Goal: Navigation & Orientation: Understand site structure

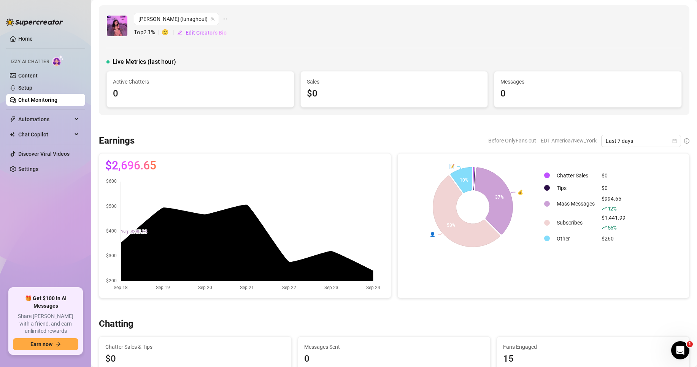
click at [57, 101] on link "Chat Monitoring" at bounding box center [37, 100] width 39 height 6
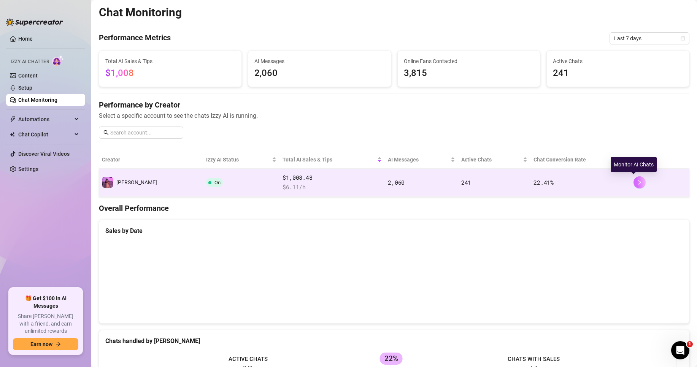
click at [638, 183] on button "button" at bounding box center [640, 182] width 12 height 12
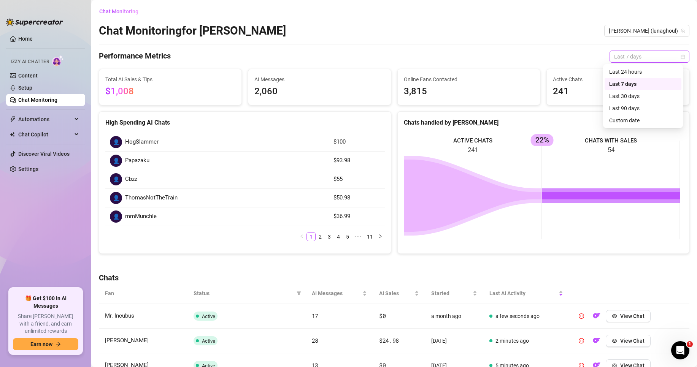
click at [614, 55] on span "Last 7 days" at bounding box center [649, 56] width 71 height 11
click at [617, 72] on div "Last 24 hours" at bounding box center [643, 72] width 68 height 8
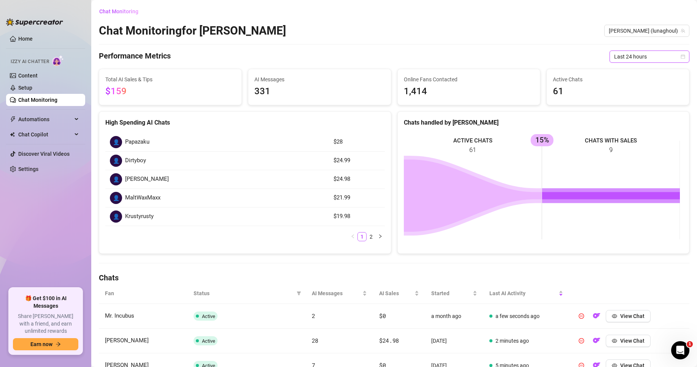
click at [631, 59] on span "Last 24 hours" at bounding box center [649, 56] width 71 height 11
drag, startPoint x: 629, startPoint y: 84, endPoint x: 588, endPoint y: 108, distance: 48.3
click at [629, 84] on div "Last 7 days" at bounding box center [643, 84] width 68 height 8
click at [74, 119] on div "Automations" at bounding box center [45, 119] width 79 height 12
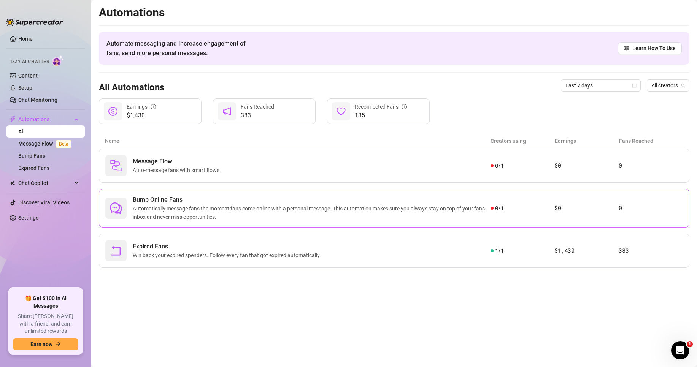
click at [440, 210] on span "Automatically message fans the moment fans come online with a personal message.…" at bounding box center [312, 213] width 358 height 17
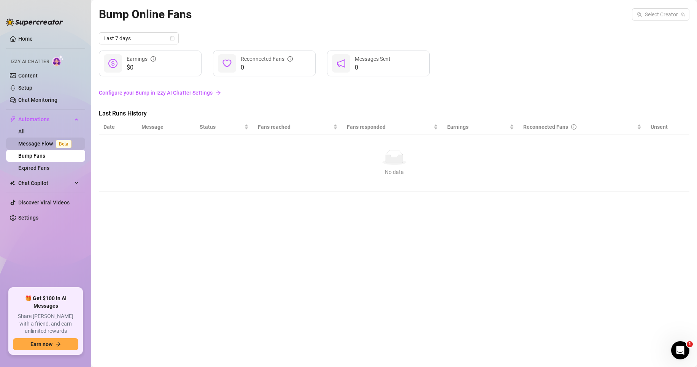
click at [58, 144] on span "Beta" at bounding box center [64, 144] width 16 height 8
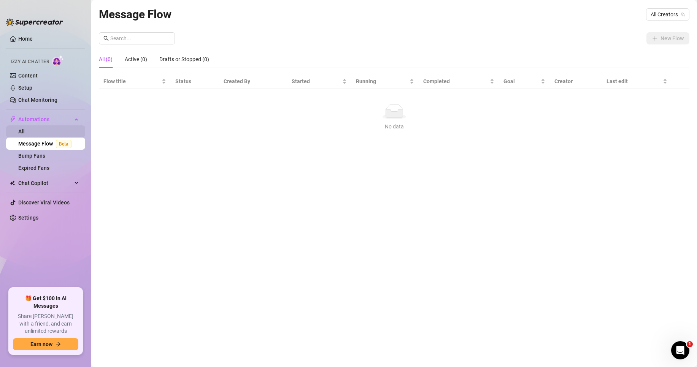
click at [25, 131] on link "All" at bounding box center [21, 132] width 6 height 6
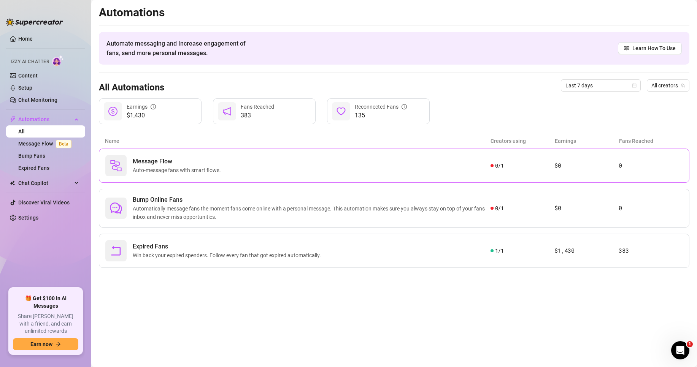
click at [199, 154] on div "Message Flow Auto-message fans with smart flows. 0 / 1 $0 0" at bounding box center [394, 166] width 591 height 34
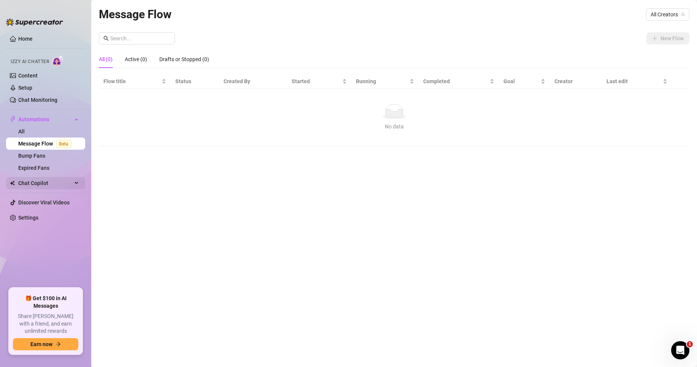
click at [31, 182] on span "Chat Copilot" at bounding box center [45, 183] width 54 height 12
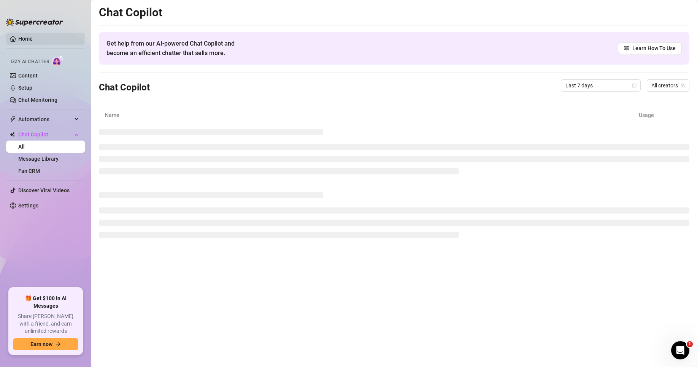
click at [33, 40] on link "Home" at bounding box center [25, 39] width 14 height 6
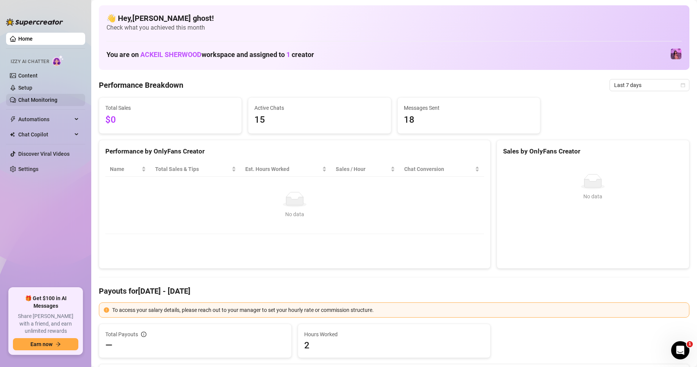
click at [57, 101] on link "Chat Monitoring" at bounding box center [37, 100] width 39 height 6
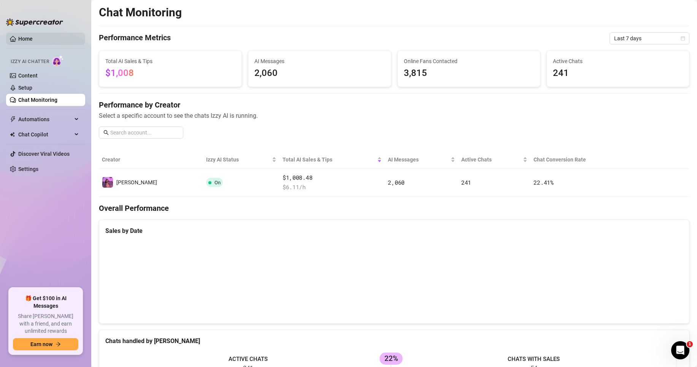
click at [22, 42] on link "Home" at bounding box center [25, 39] width 14 height 6
